Goal: Information Seeking & Learning: Find specific page/section

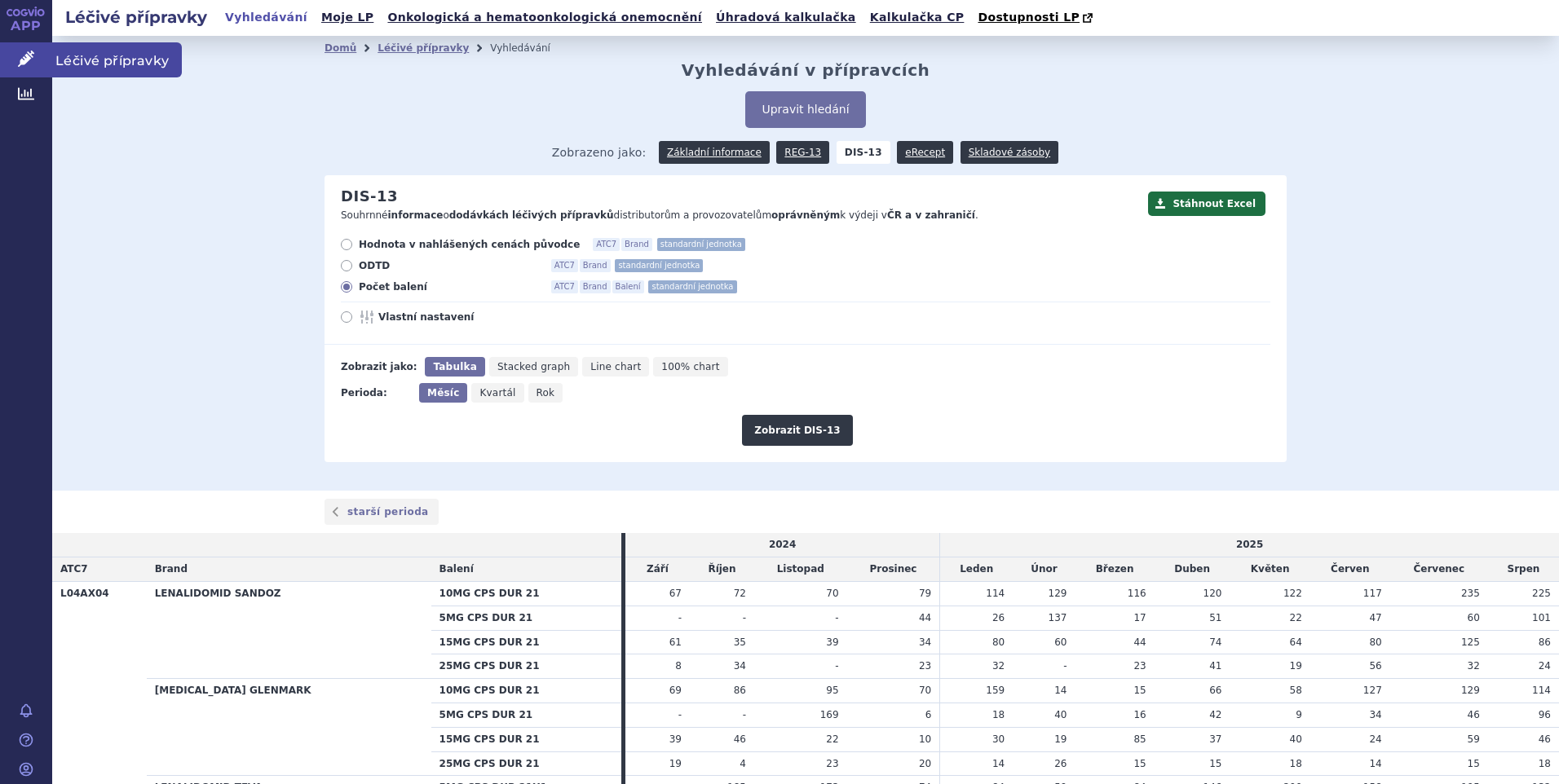
click at [93, 49] on span "Léčivé přípravky" at bounding box center [117, 59] width 130 height 34
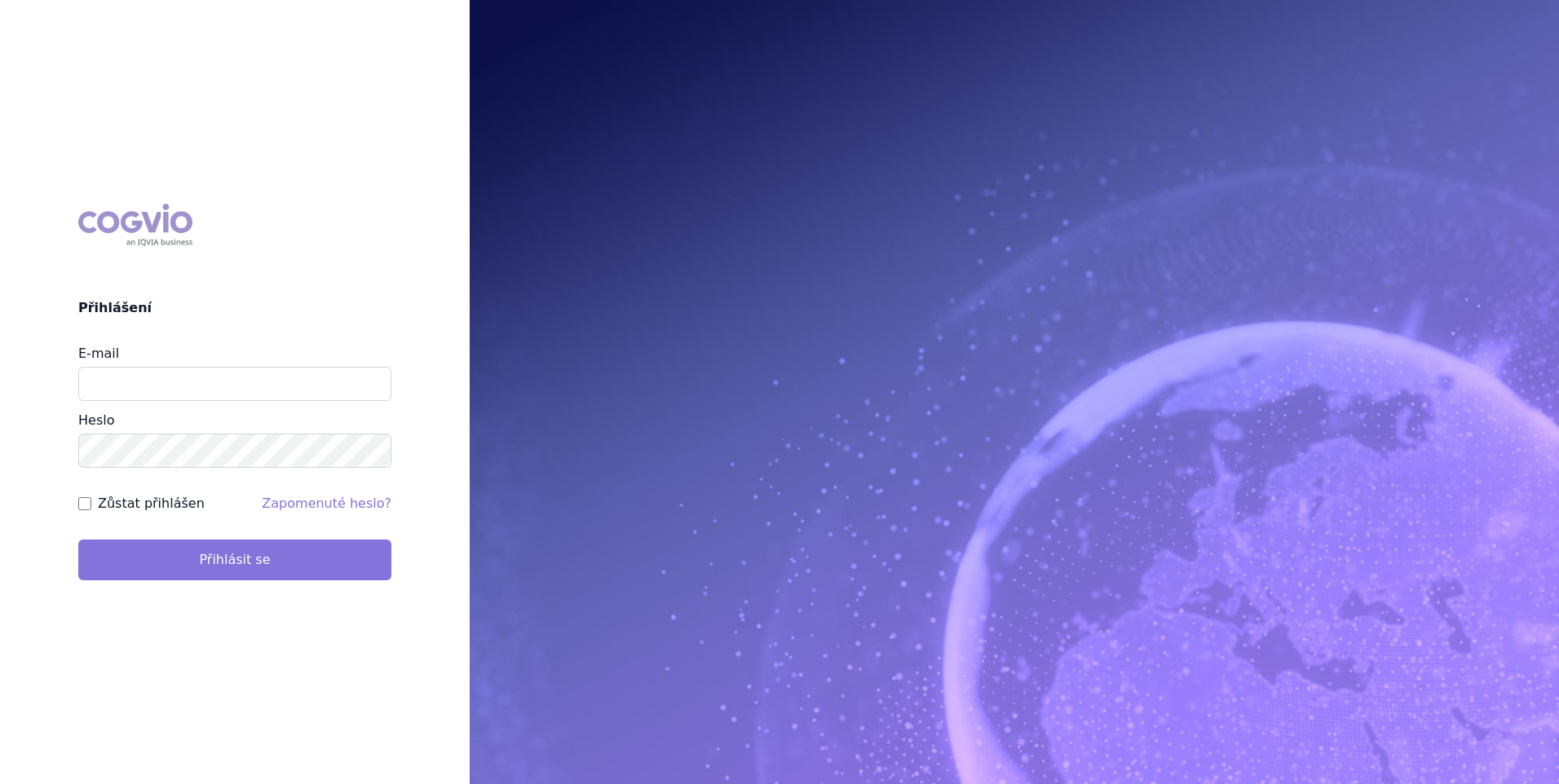
type input "zuzana_zikmundova@accord-healthcare.com"
click at [253, 556] on button "Přihlásit se" at bounding box center [234, 559] width 313 height 40
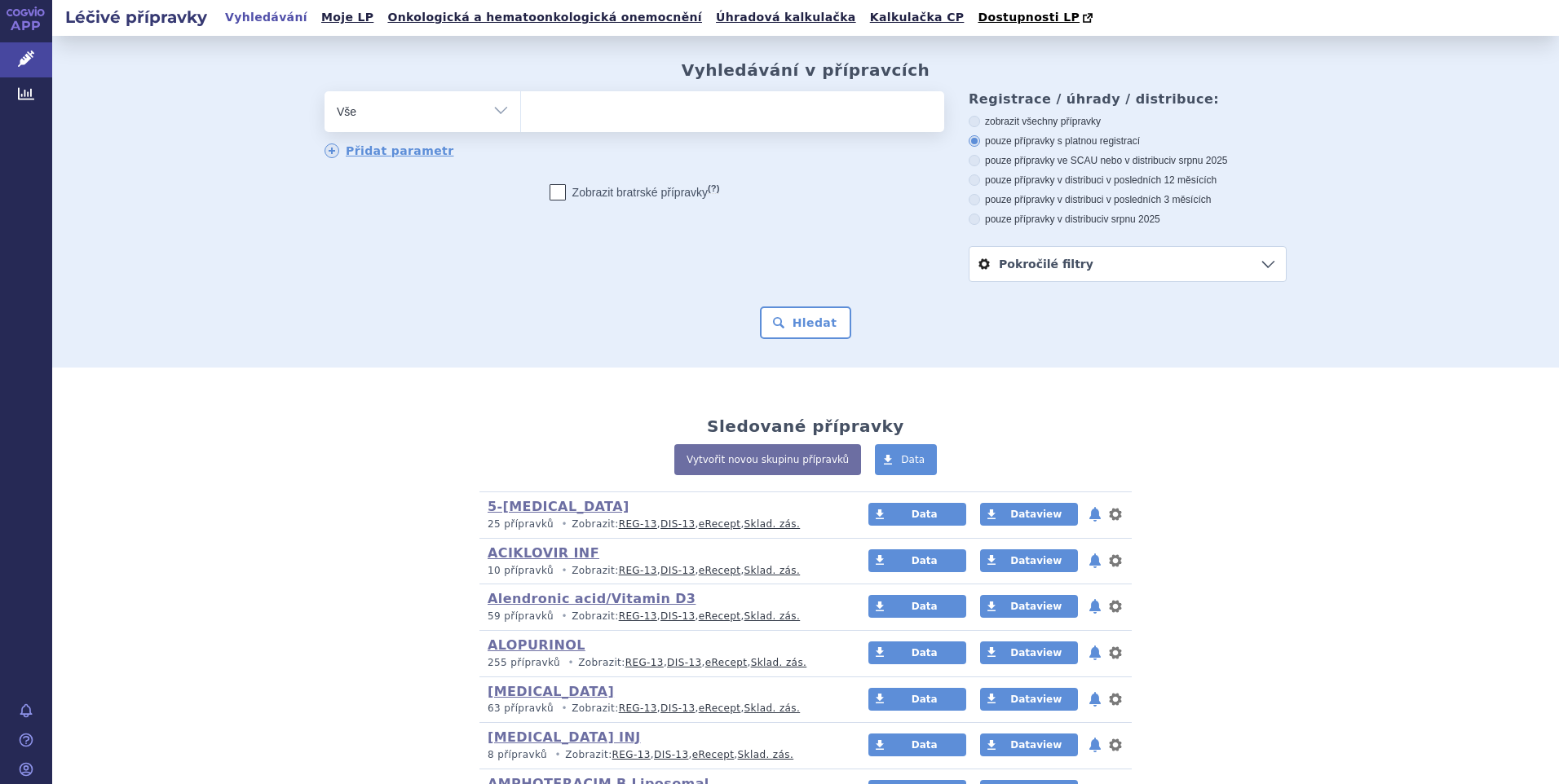
drag, startPoint x: 0, startPoint y: 0, endPoint x: 493, endPoint y: 110, distance: 505.1
click at [493, 110] on select "Vše Přípravek/SUKL kód MAH VPOIS ATC/Aktivní látka Léková forma Síla" at bounding box center [422, 110] width 196 height 37
click at [325, 92] on select "Vše Přípravek/SUKL kód MAH VPOIS ATC/Aktivní látka Léková forma Síla" at bounding box center [422, 110] width 196 height 37
click at [499, 106] on select "Vše Přípravek/SUKL kód MAH VPOIS ATC/Aktivní látka Léková forma Síla" at bounding box center [422, 110] width 196 height 37
select select "filter-atc-group"
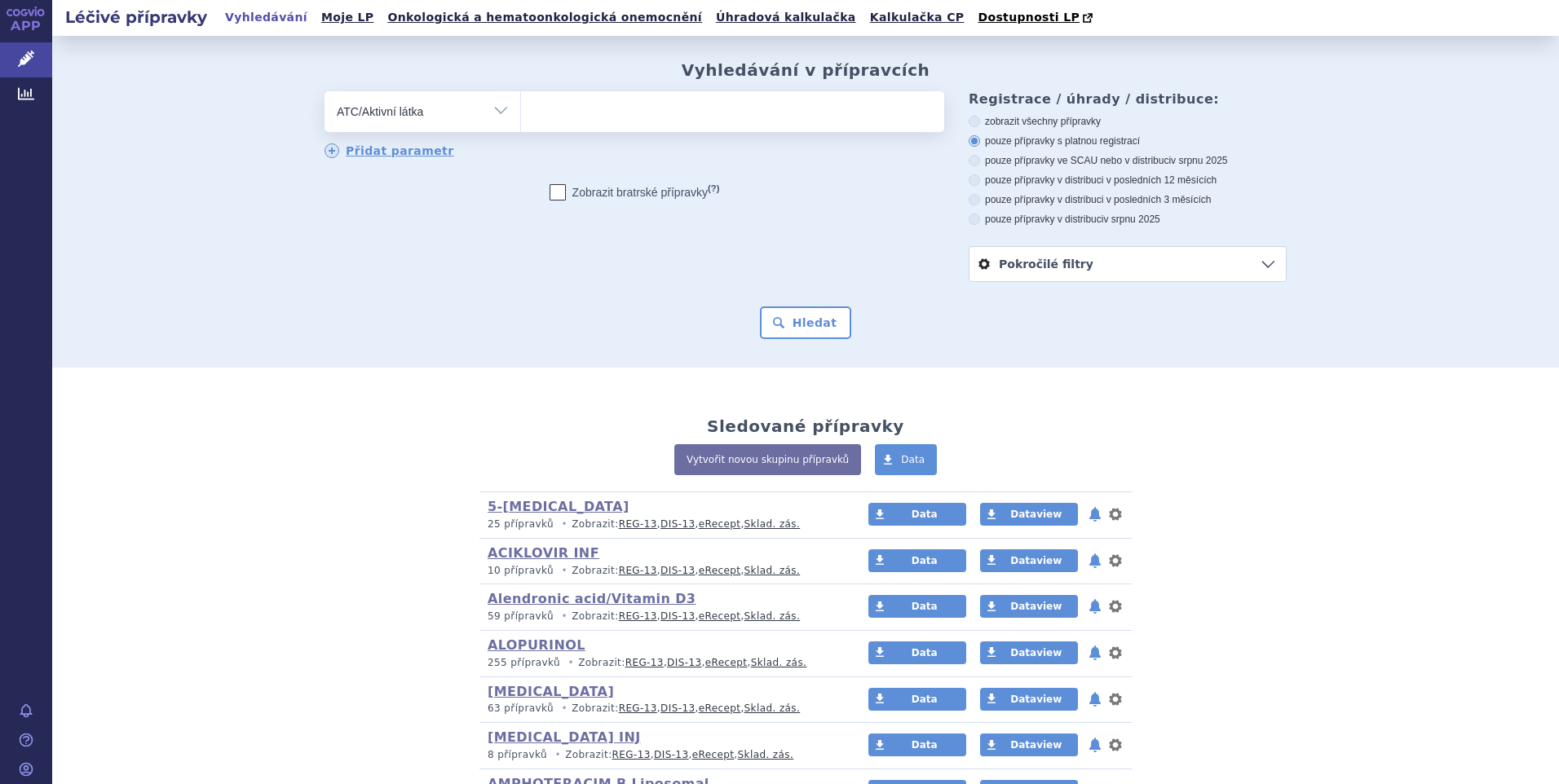
click at [325, 92] on select "Vše Přípravek/SUKL kód MAH VPOIS ATC/Aktivní látka Léková forma Síla" at bounding box center [422, 110] width 196 height 37
click at [535, 118] on input "search" at bounding box center [538, 109] width 9 height 20
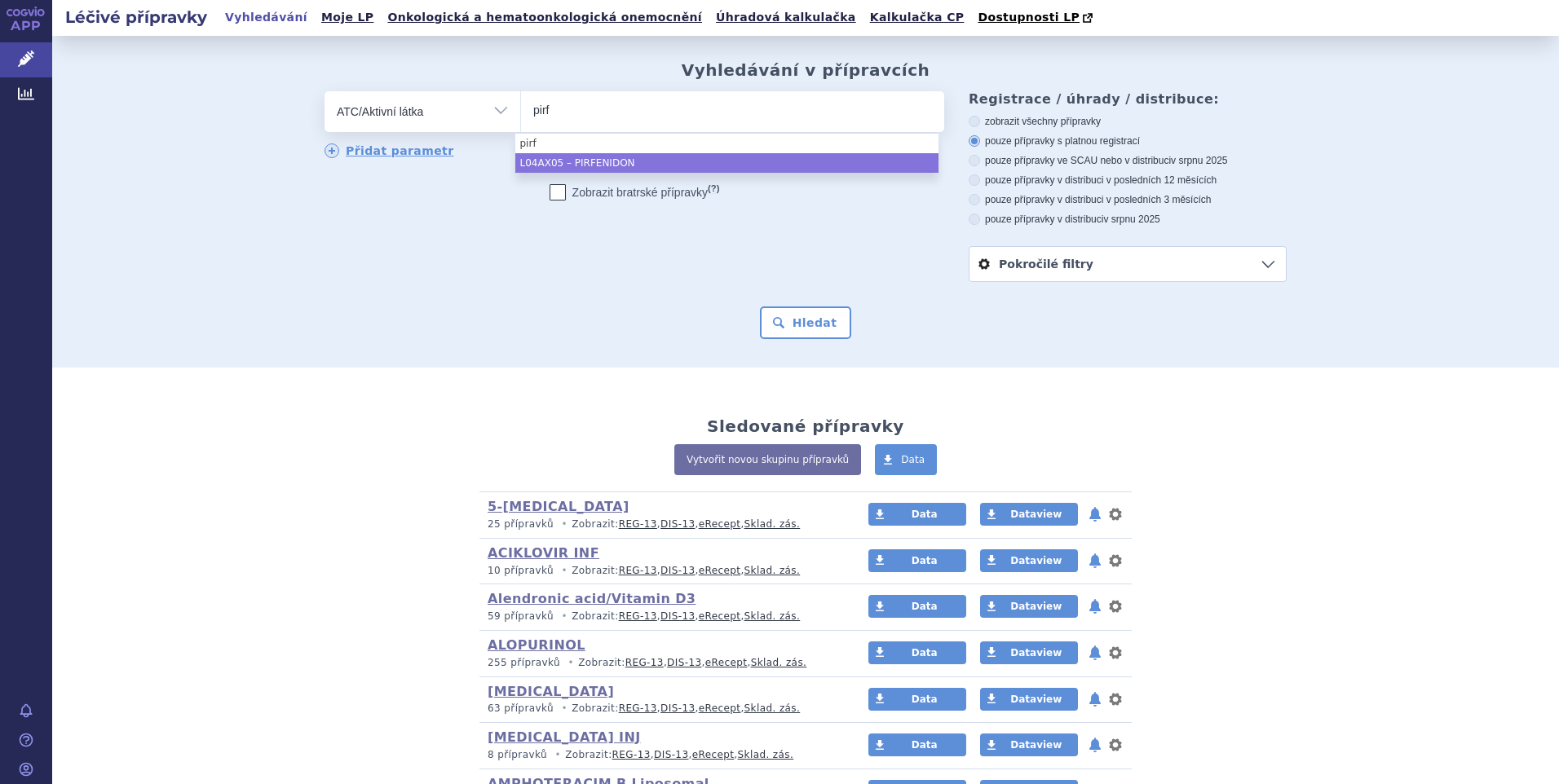
type input "pirf"
select select "L04AX05"
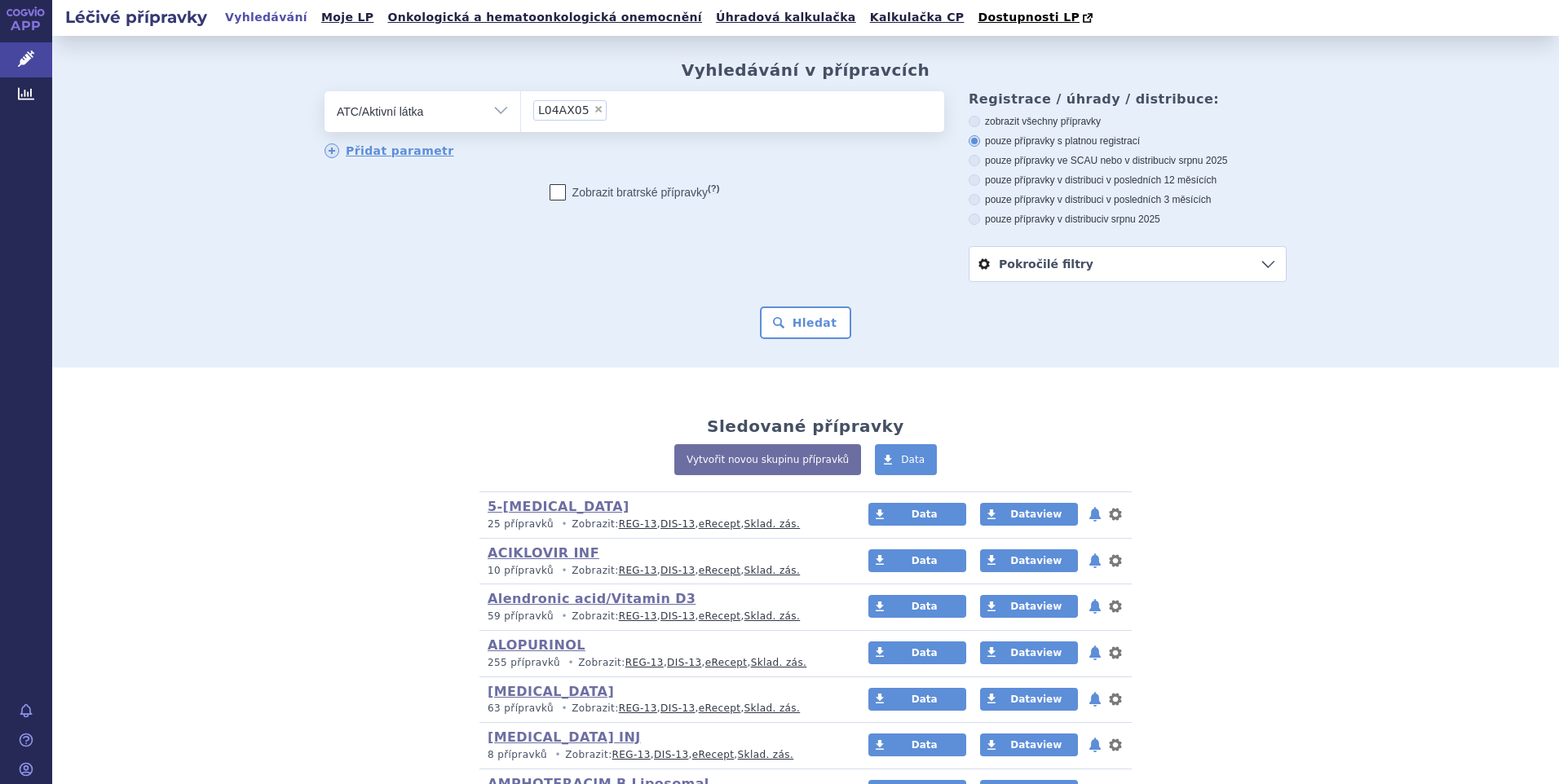
click at [972, 222] on icon at bounding box center [974, 218] width 11 height 11
click at [972, 222] on input "pouze přípravky v distribuci v srpnu 2025" at bounding box center [976, 221] width 11 height 11
radio input "true"
click at [805, 327] on button "Hledat" at bounding box center [805, 322] width 92 height 32
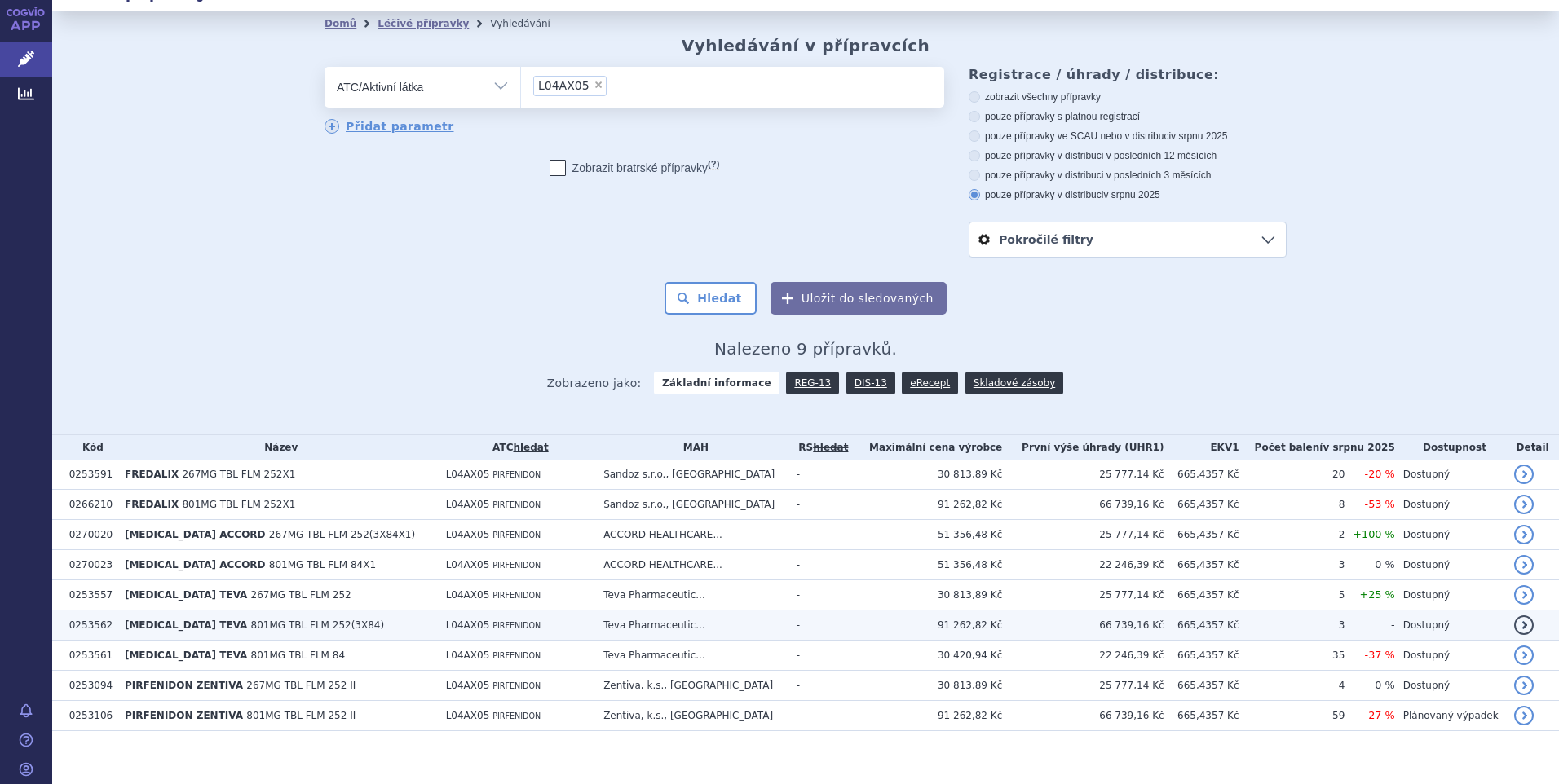
scroll to position [39, 0]
